Goal: Check status: Check status

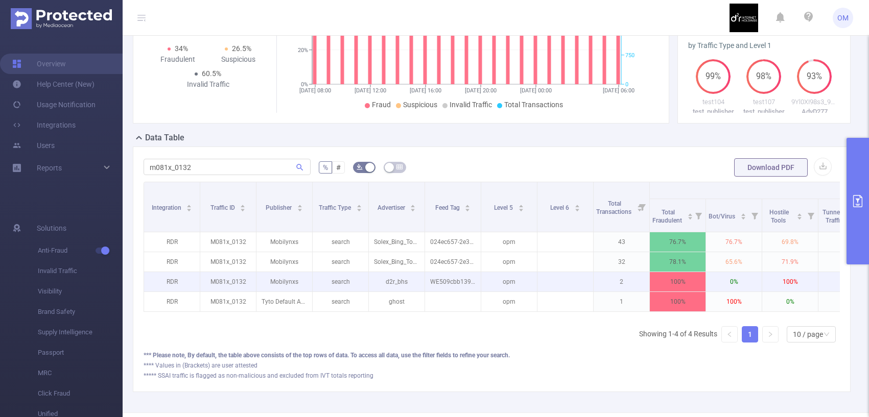
scroll to position [183, 0]
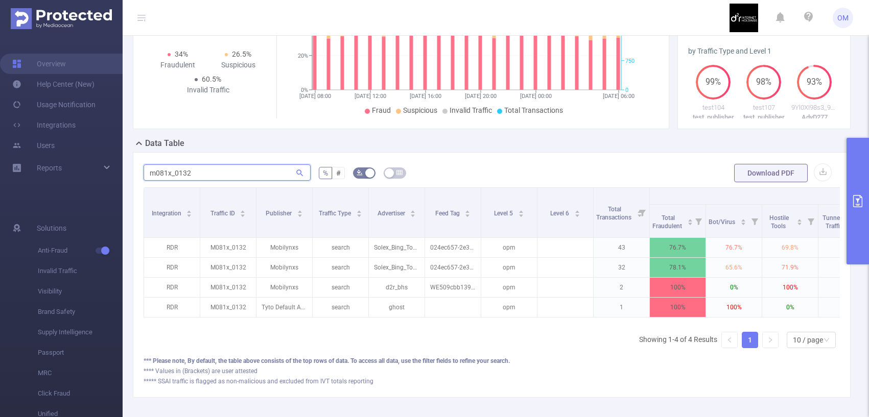
paste input "aden2s87_0568"
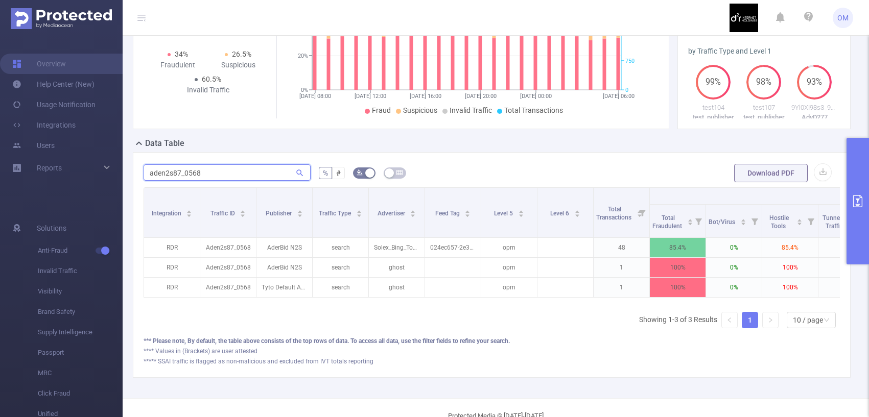
click at [240, 180] on input "aden2s87_0568" at bounding box center [227, 172] width 167 height 16
paste input "md9113_0002"
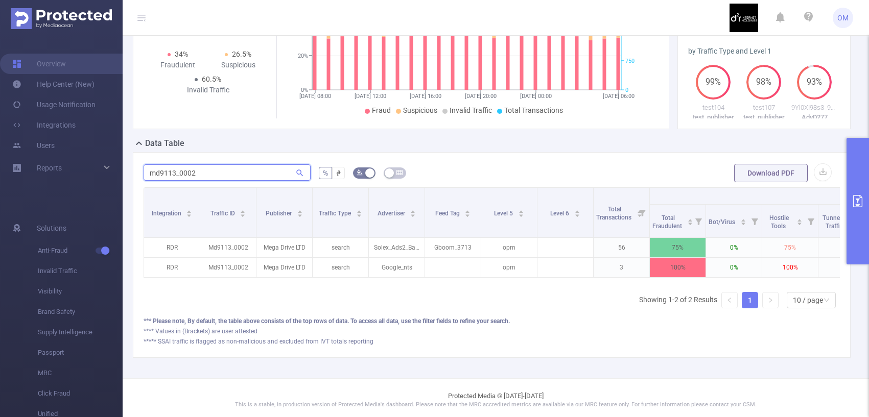
click at [250, 181] on input "md9113_0002" at bounding box center [227, 172] width 167 height 16
paste input "s1122l_5327"
type input "s1122l_5327"
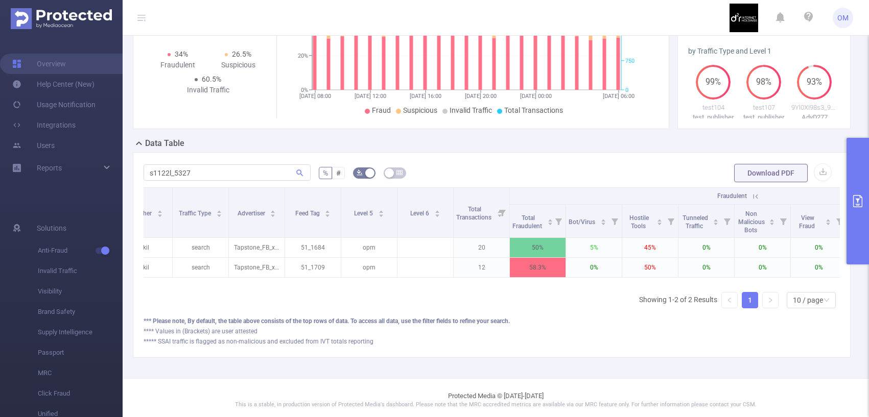
click at [754, 201] on icon at bounding box center [755, 196] width 9 height 9
